Goal: Information Seeking & Learning: Learn about a topic

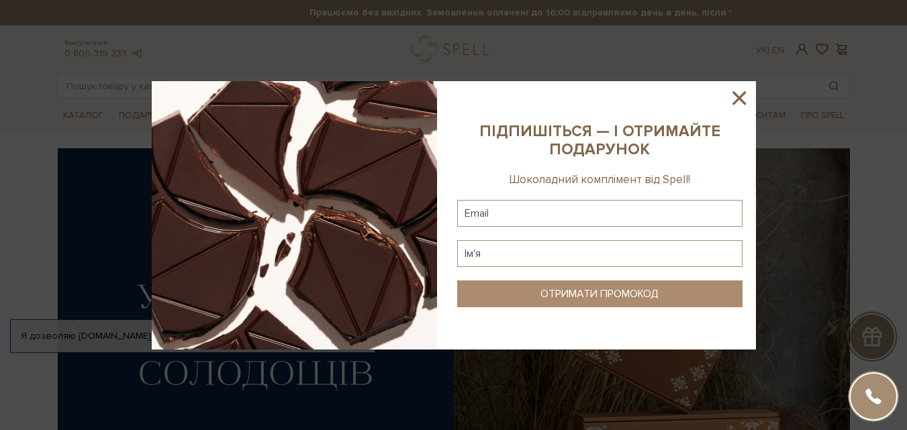
click at [735, 100] on icon at bounding box center [739, 98] width 23 height 23
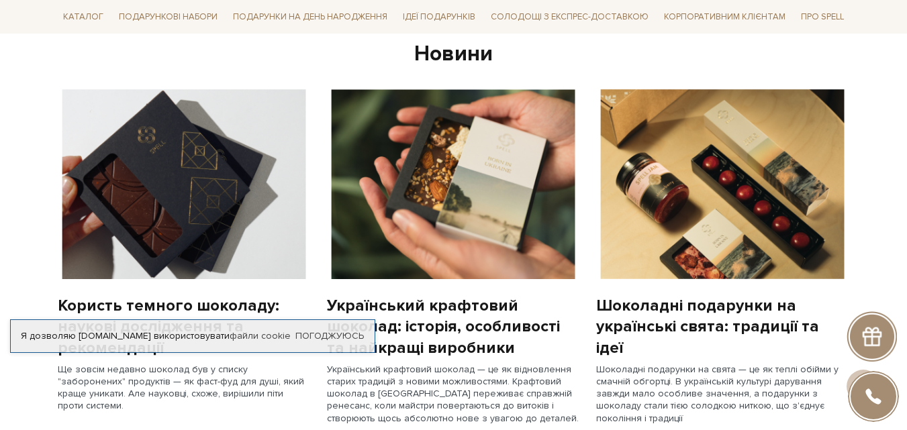
scroll to position [1074, 0]
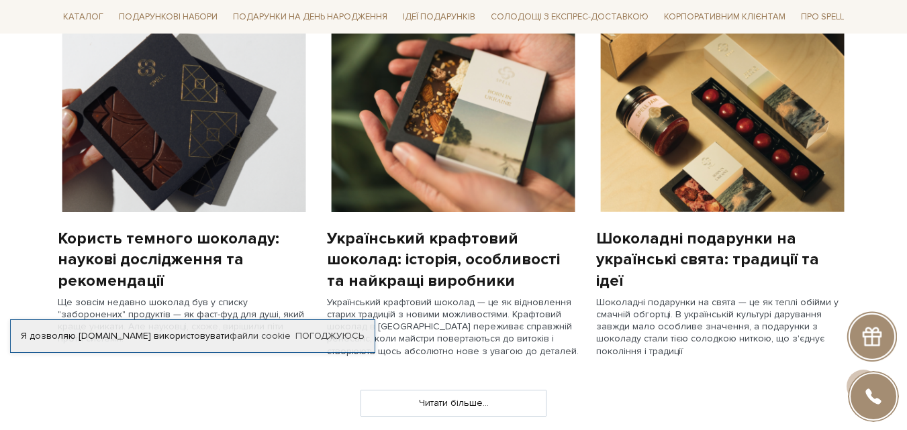
click at [0, 222] on div "slide 2 of 3 Топ продажів" at bounding box center [453, 382] width 907 height 2616
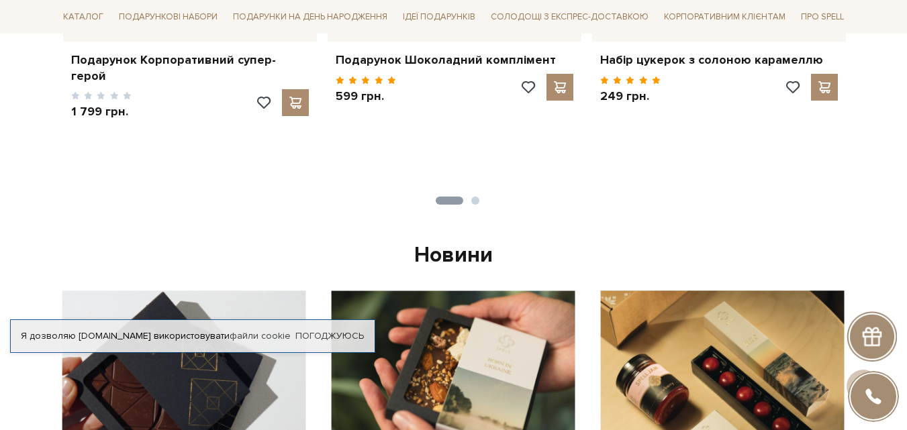
scroll to position [1007, 0]
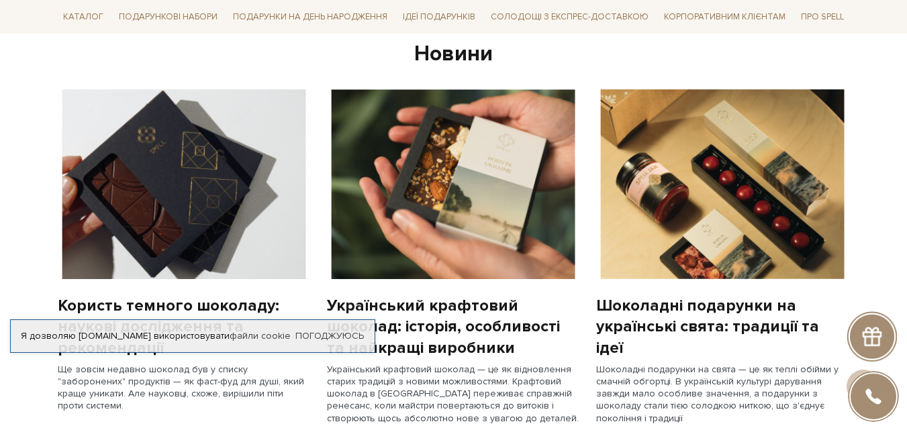
click at [213, 189] on img at bounding box center [184, 184] width 253 height 190
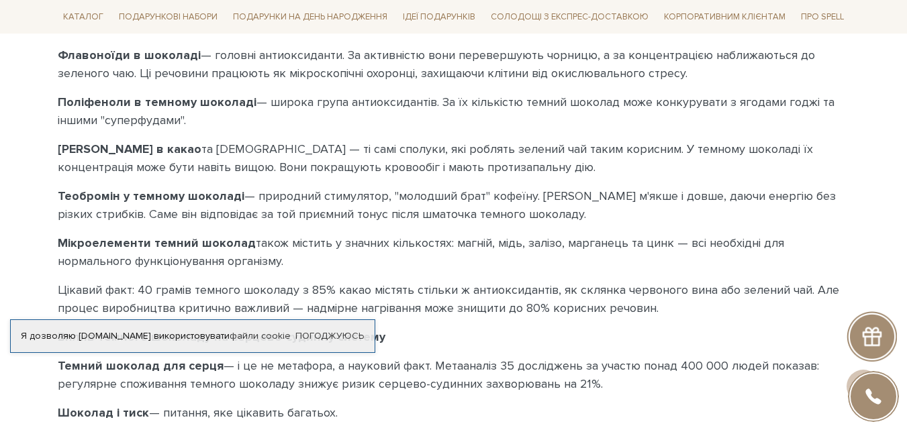
scroll to position [1141, 0]
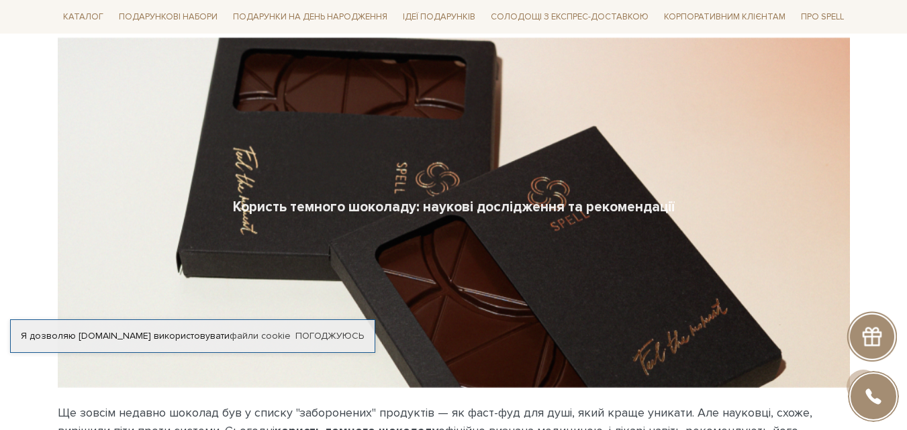
scroll to position [0, 0]
